Goal: Task Accomplishment & Management: Use online tool/utility

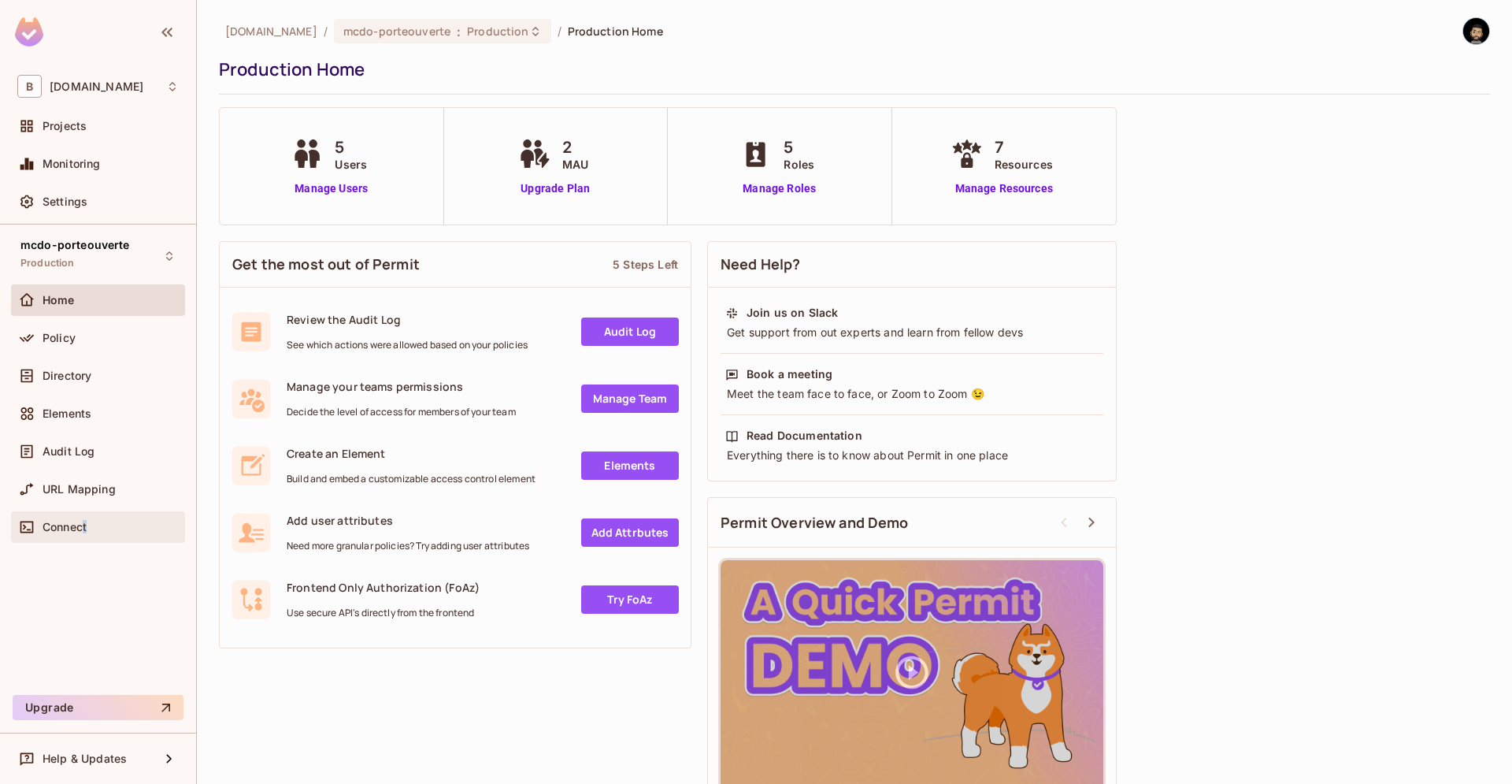
click at [83, 531] on span "Connect" at bounding box center [64, 527] width 44 height 13
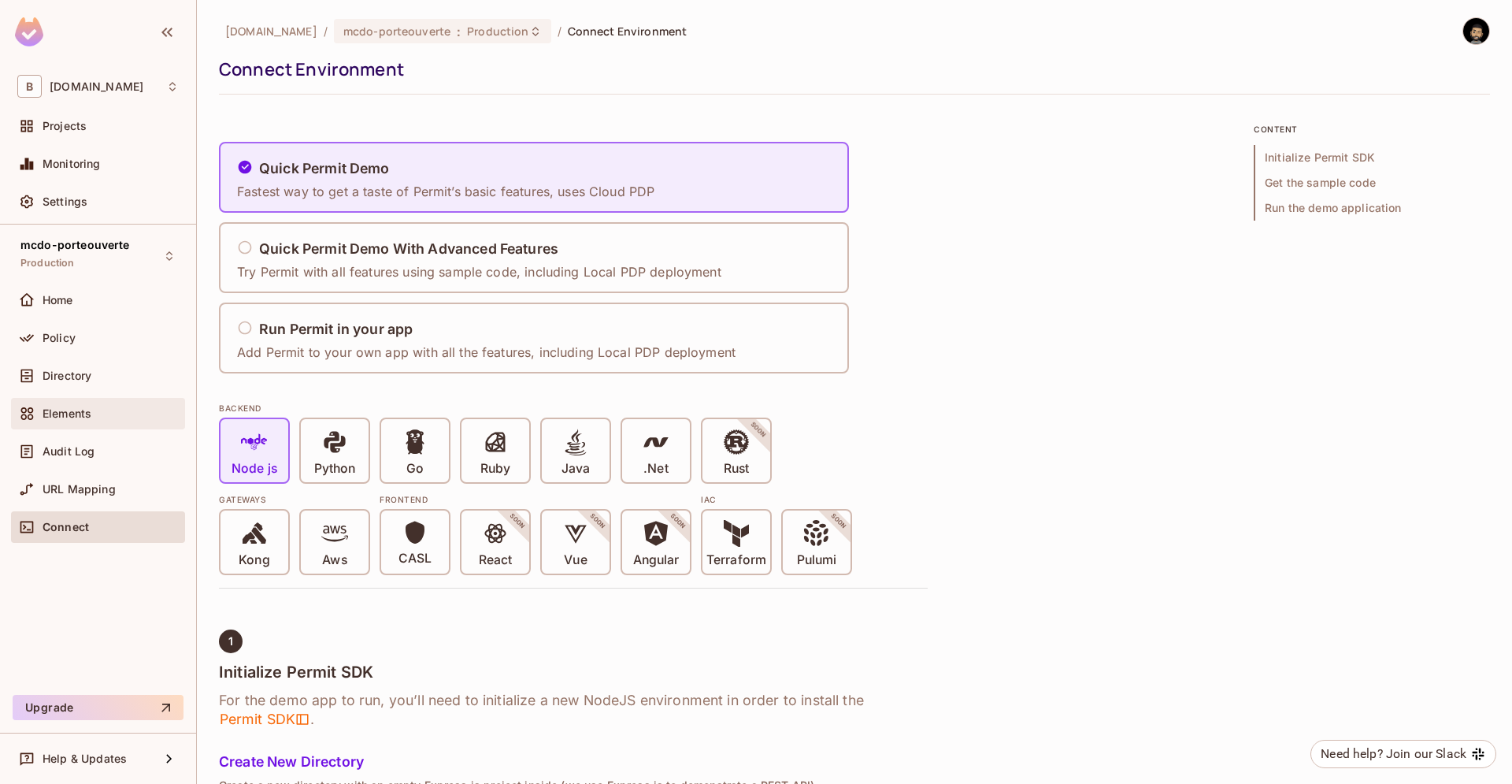
click at [78, 400] on div "Elements" at bounding box center [98, 413] width 174 height 32
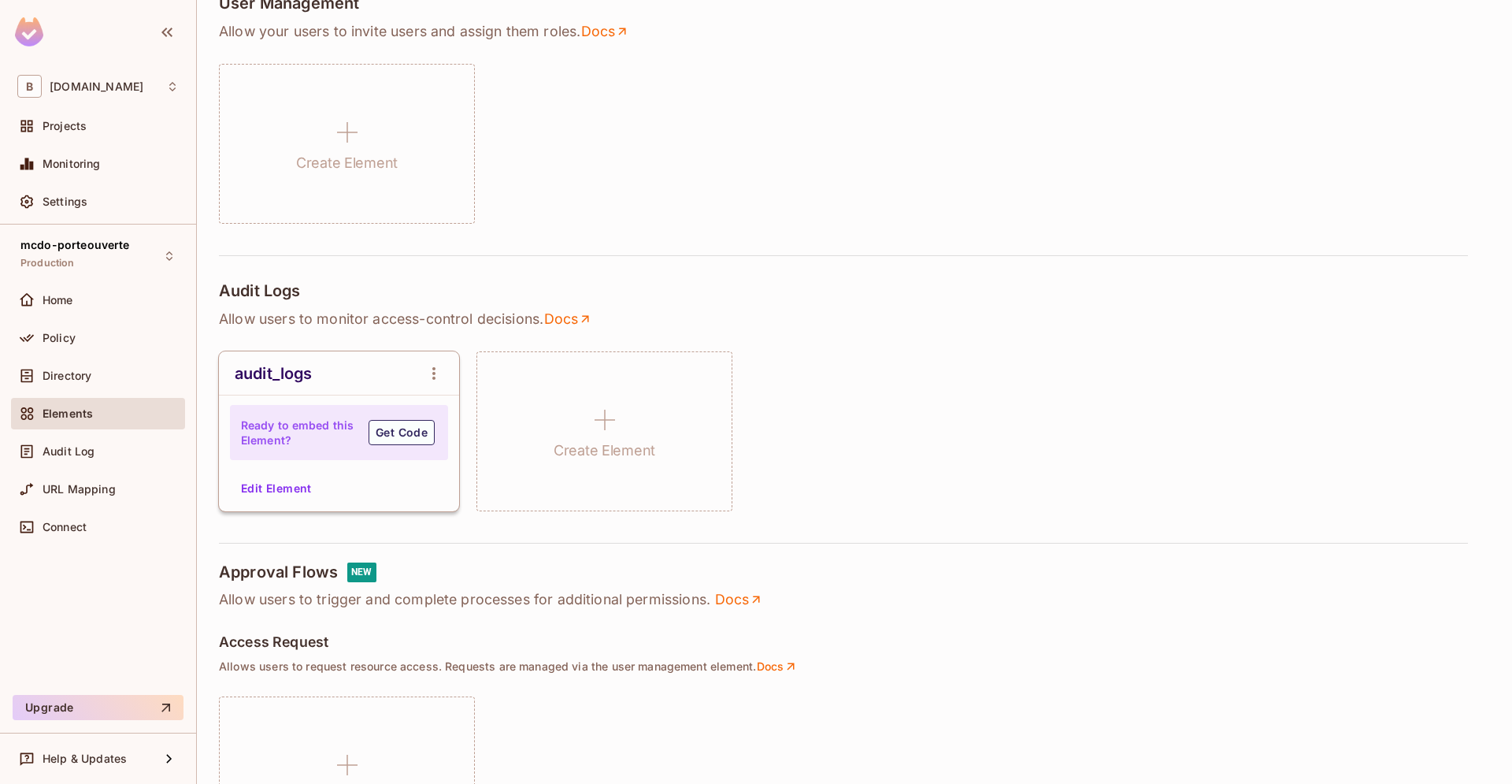
scroll to position [179, 0]
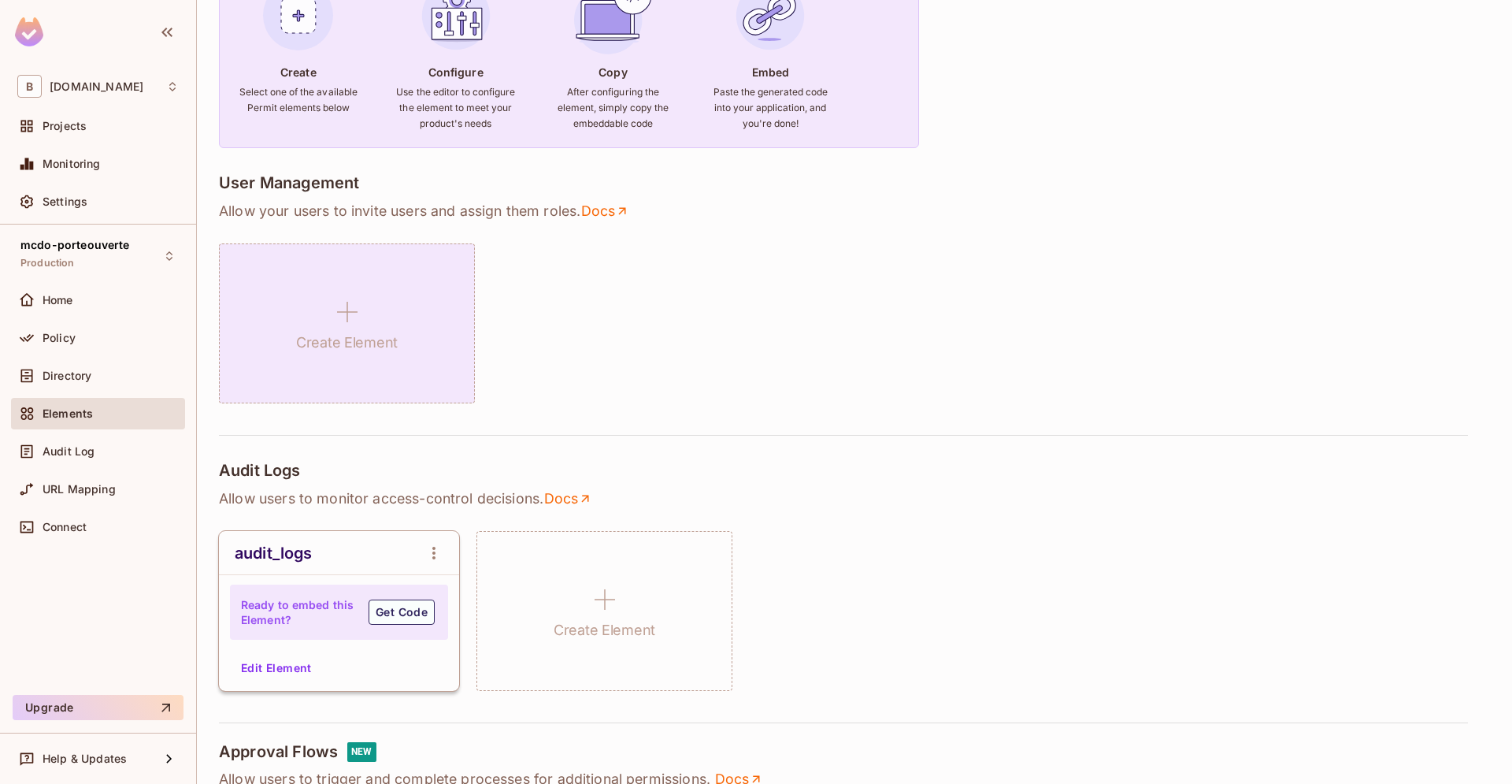
click at [325, 314] on div "Create Element" at bounding box center [347, 323] width 256 height 160
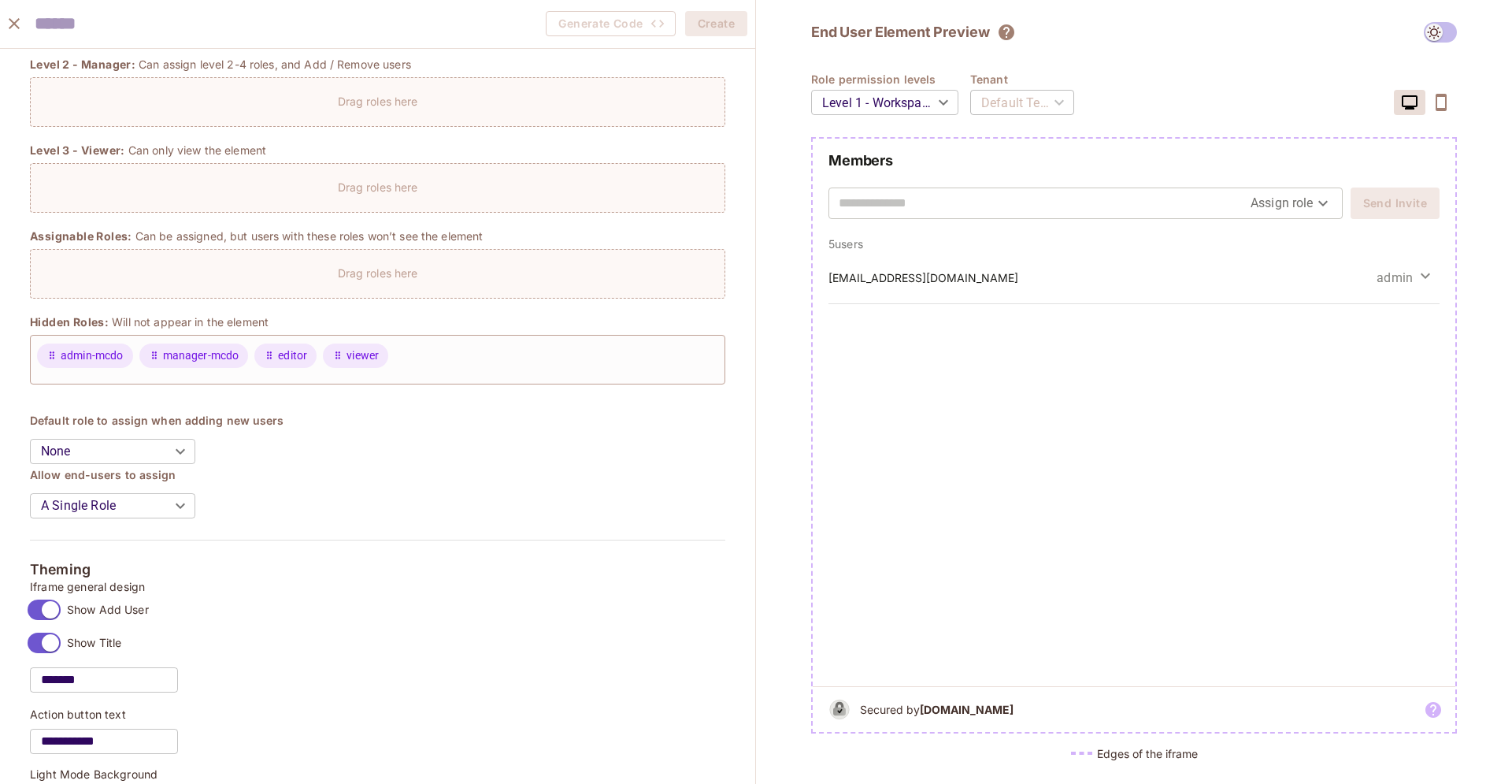
scroll to position [0, 0]
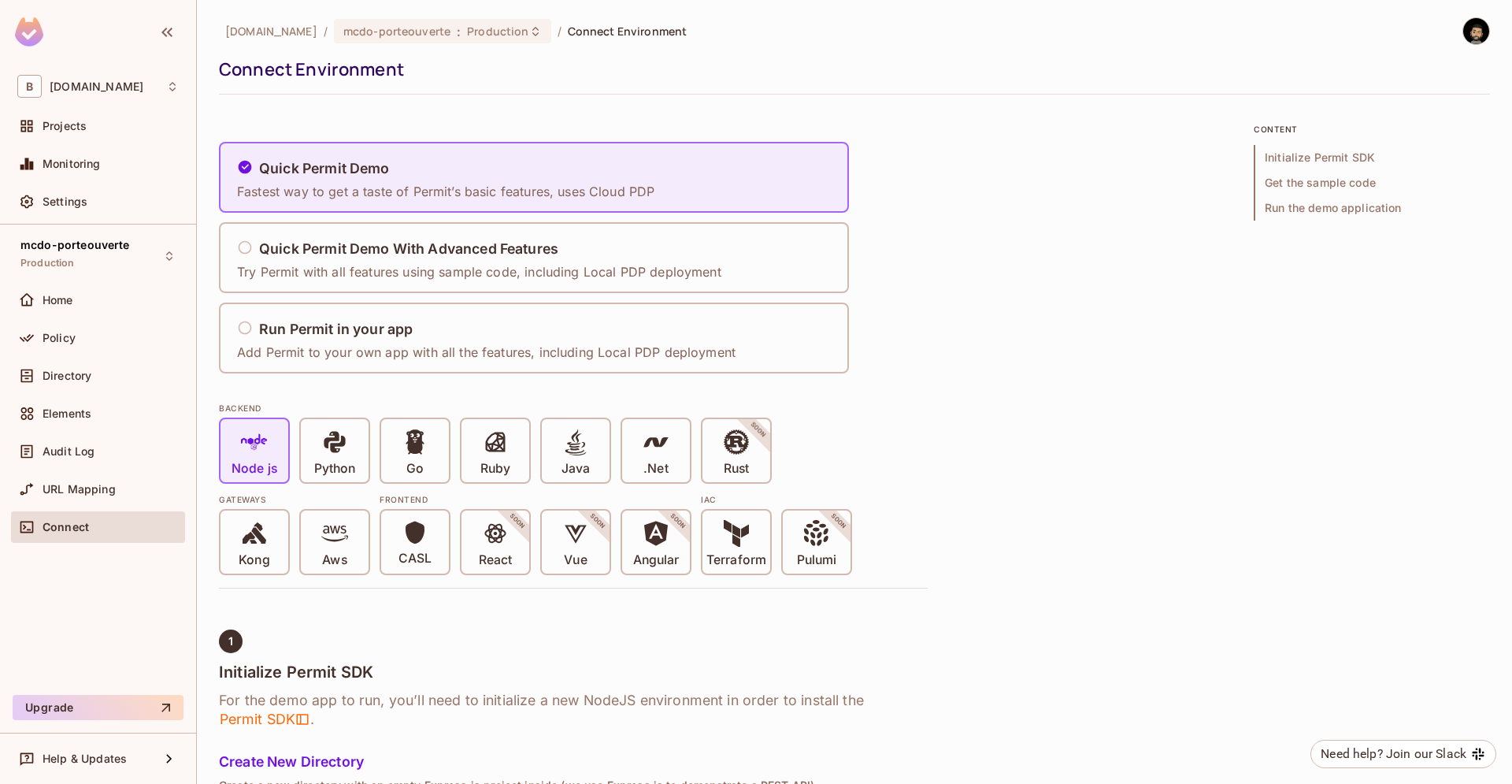
click at [58, 429] on div "Elements" at bounding box center [98, 416] width 174 height 38
click at [58, 424] on div "Elements" at bounding box center [98, 413] width 174 height 32
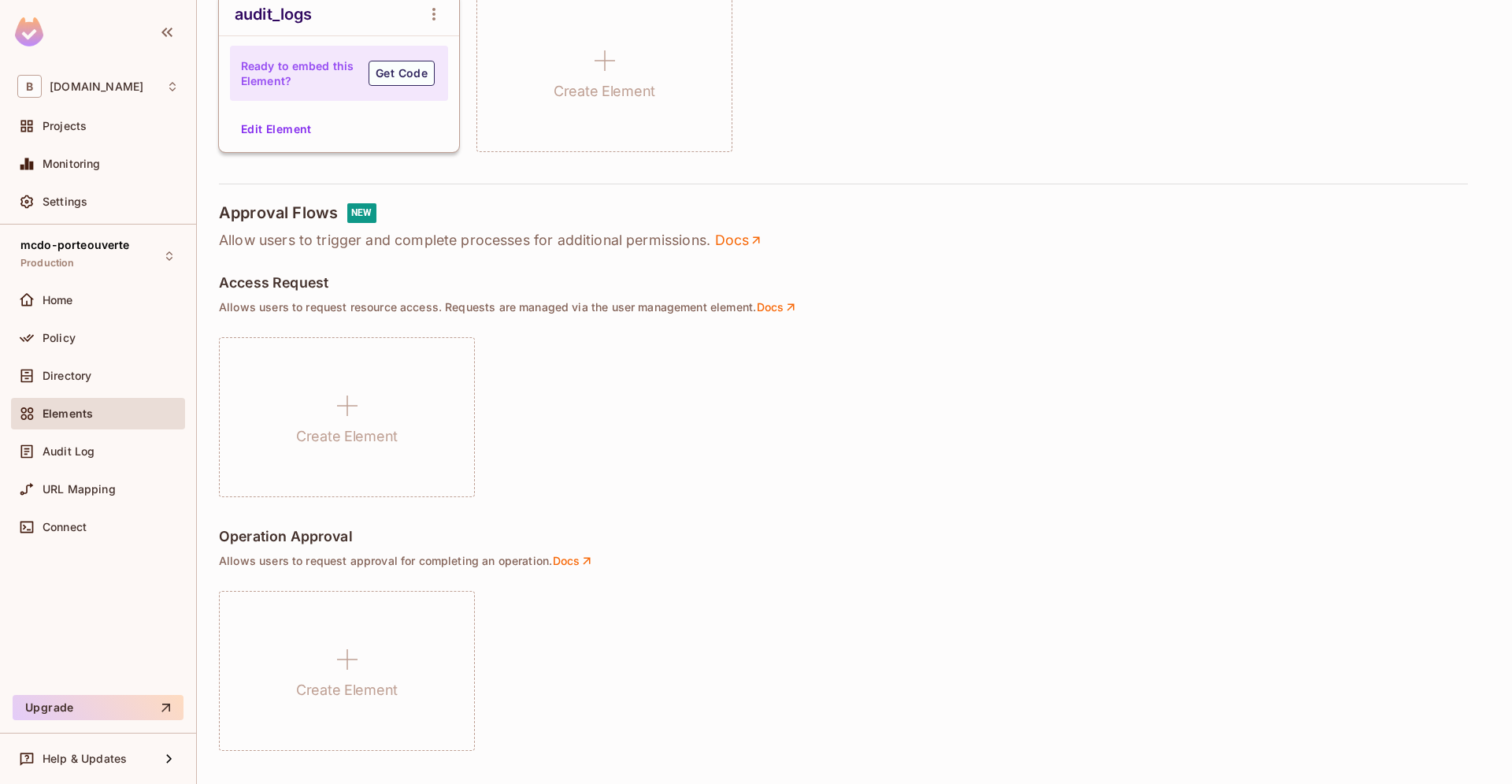
scroll to position [449, 0]
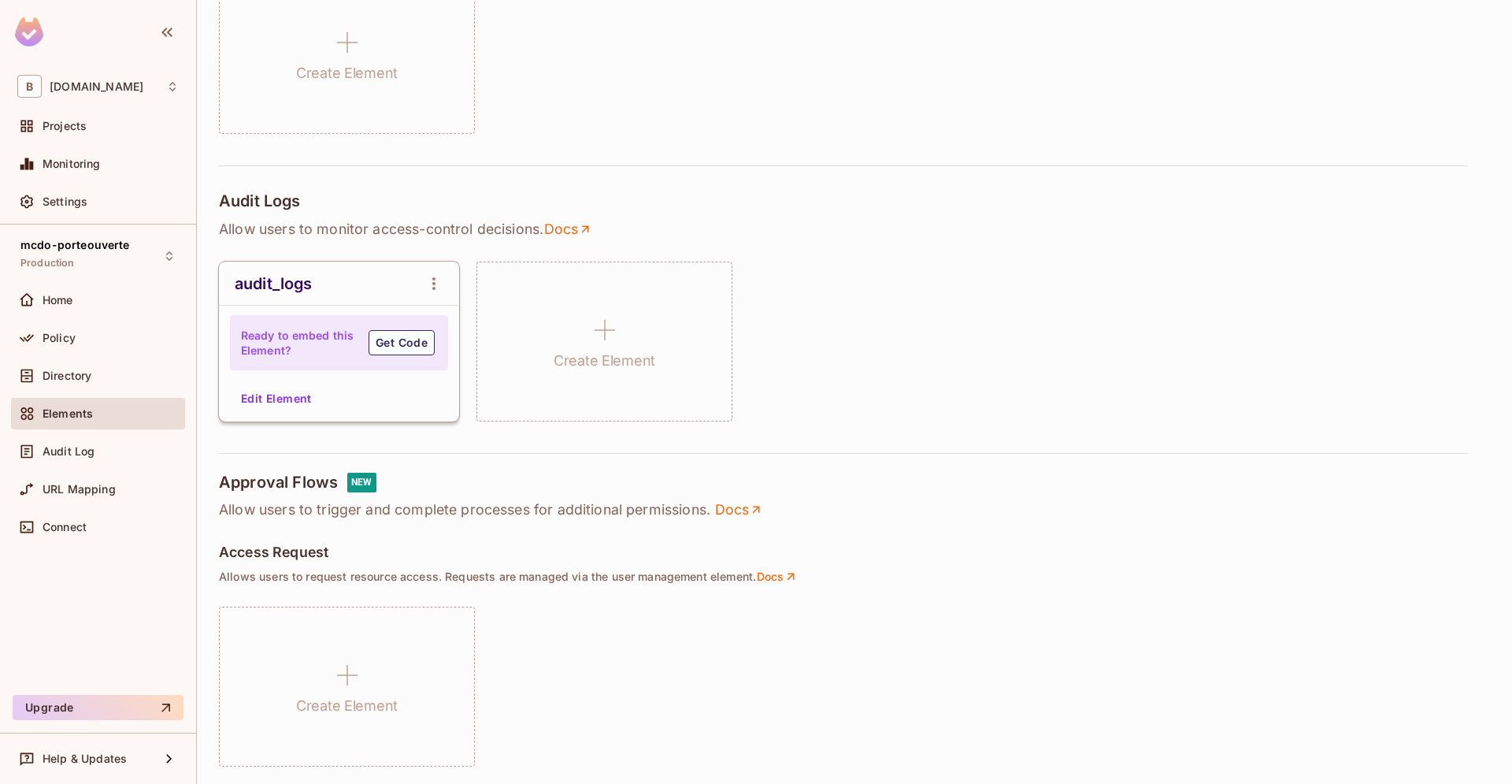
click at [332, 336] on h4 "Ready to embed this Element?" at bounding box center [297, 342] width 113 height 30
click at [449, 277] on div at bounding box center [434, 283] width 32 height 32
click at [444, 277] on button "open Menu" at bounding box center [434, 283] width 32 height 32
click at [334, 294] on div at bounding box center [756, 392] width 1512 height 784
click at [283, 395] on button "Edit Element" at bounding box center [276, 398] width 83 height 25
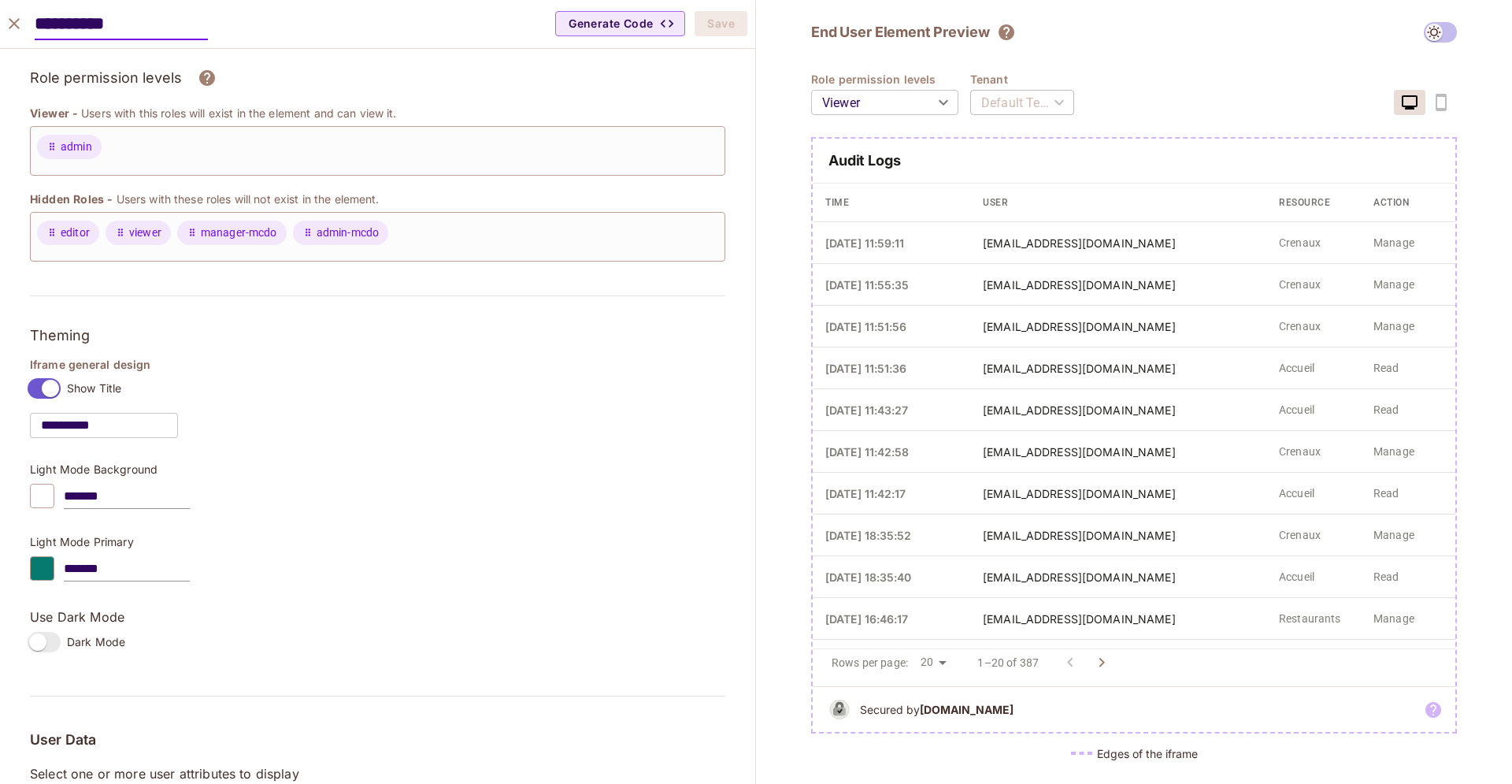
click at [1105, 679] on div "Rows per page: 20 ** 1–20 of 387" at bounding box center [1134, 665] width 643 height 34
click at [1105, 674] on button "Go to next page" at bounding box center [1102, 662] width 32 height 32
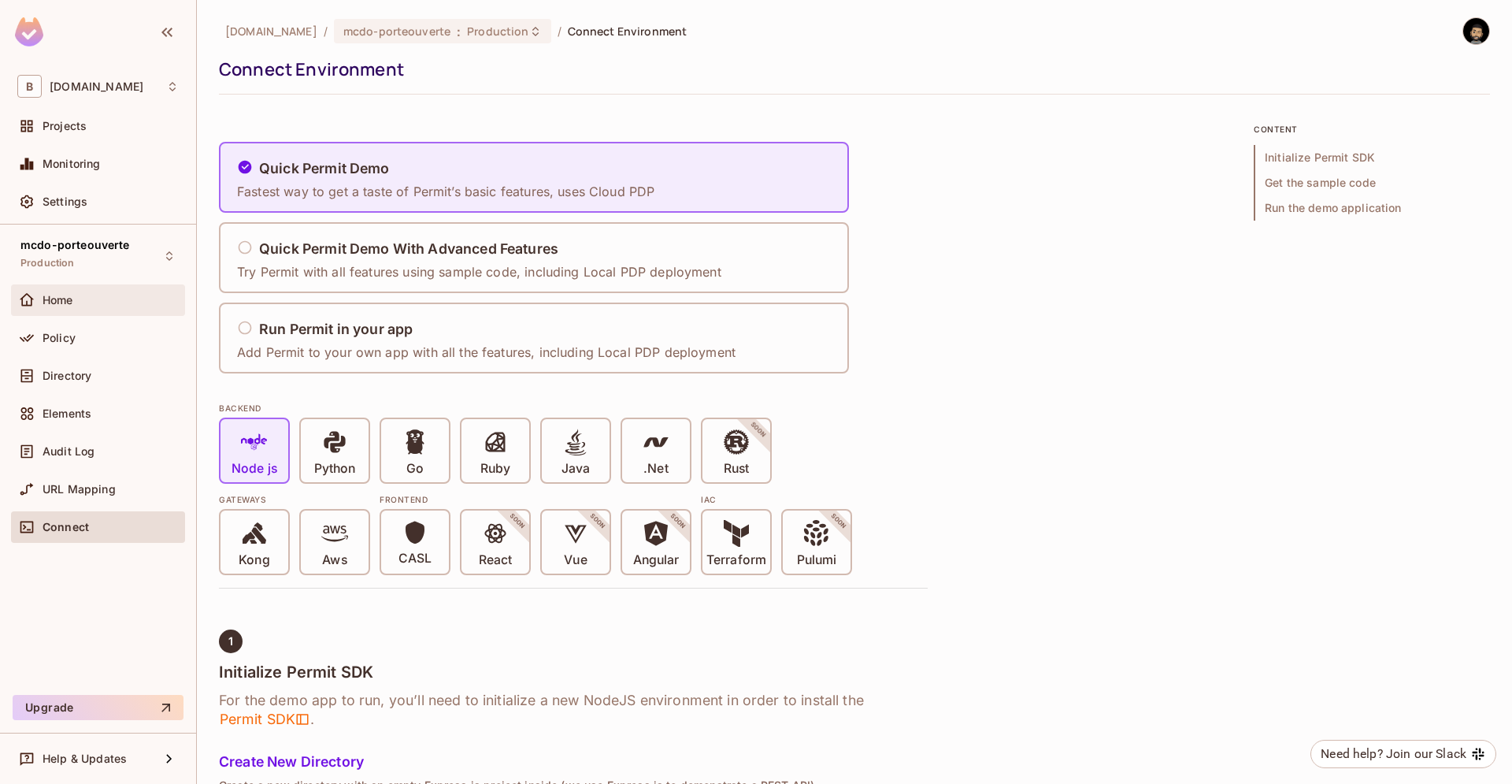
click at [55, 311] on div "Home" at bounding box center [98, 300] width 174 height 32
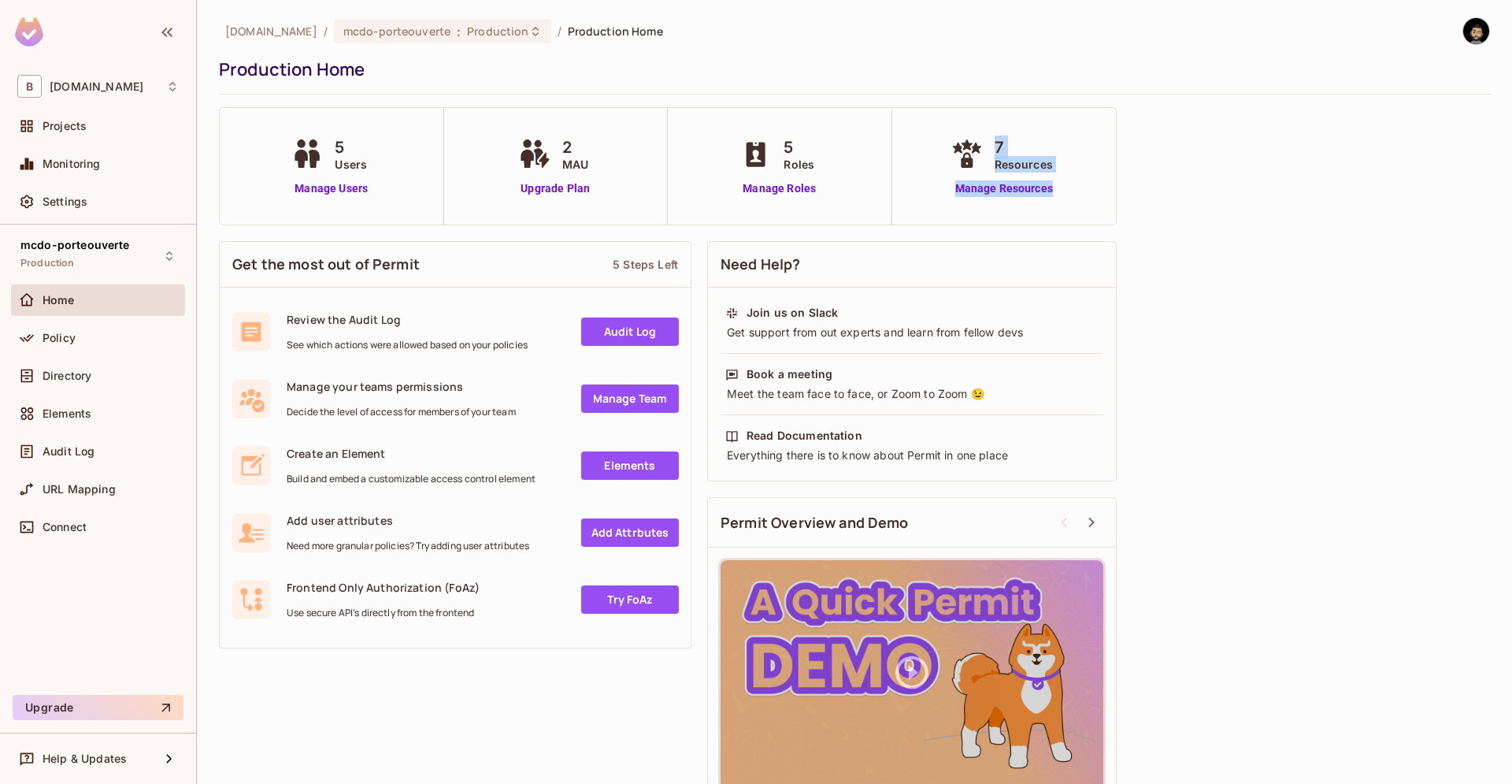
drag, startPoint x: 1108, startPoint y: 203, endPoint x: 940, endPoint y: 144, distance: 178.1
click at [940, 144] on div "7 Resources Manage Resources" at bounding box center [1005, 166] width 225 height 117
click at [1166, 181] on div "[DOMAIN_NAME] / mcdo-porteouverte : Production / Production Home Production Hom…" at bounding box center [855, 414] width 1271 height 793
